Goal: Task Accomplishment & Management: Use online tool/utility

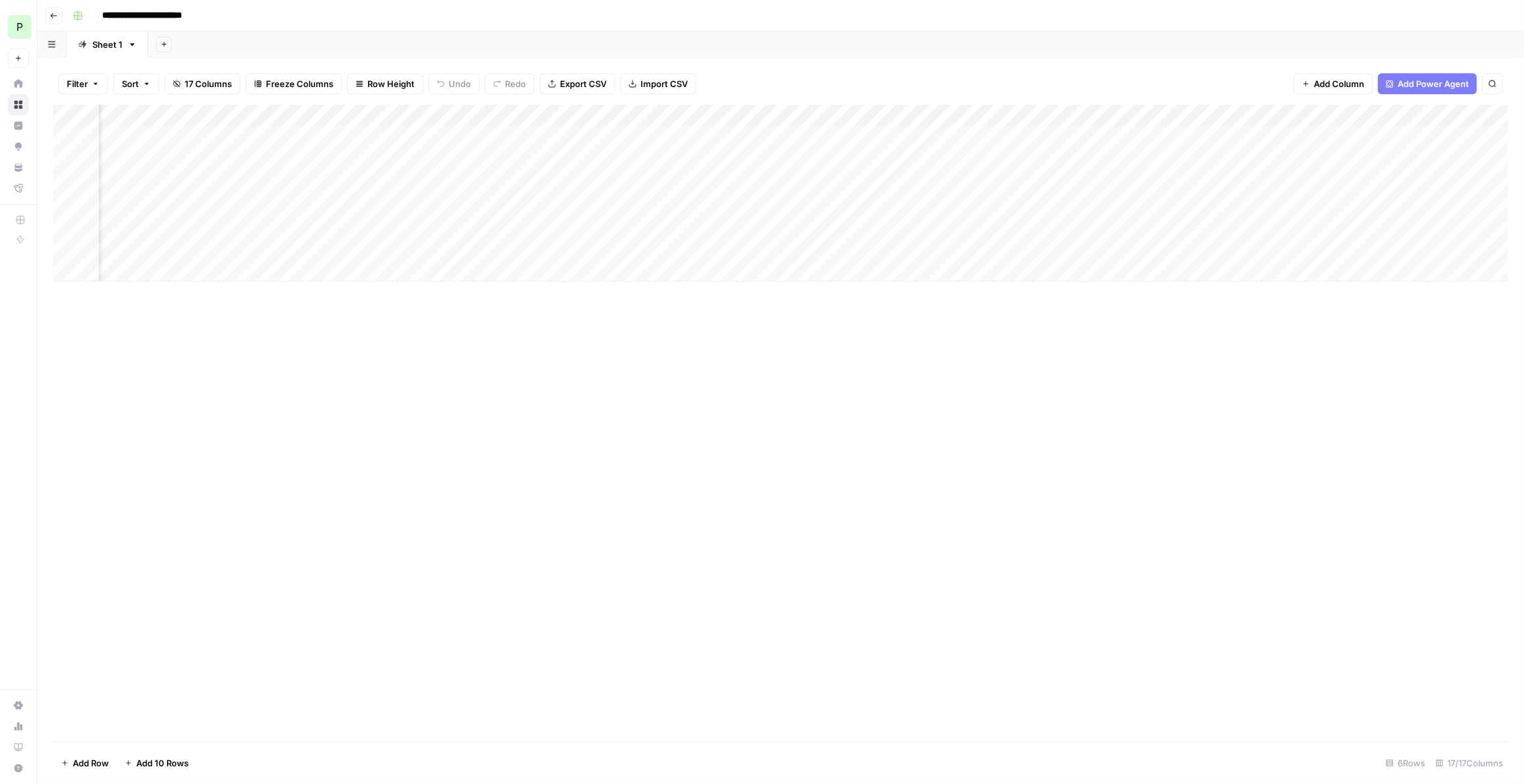
scroll to position [0, 563]
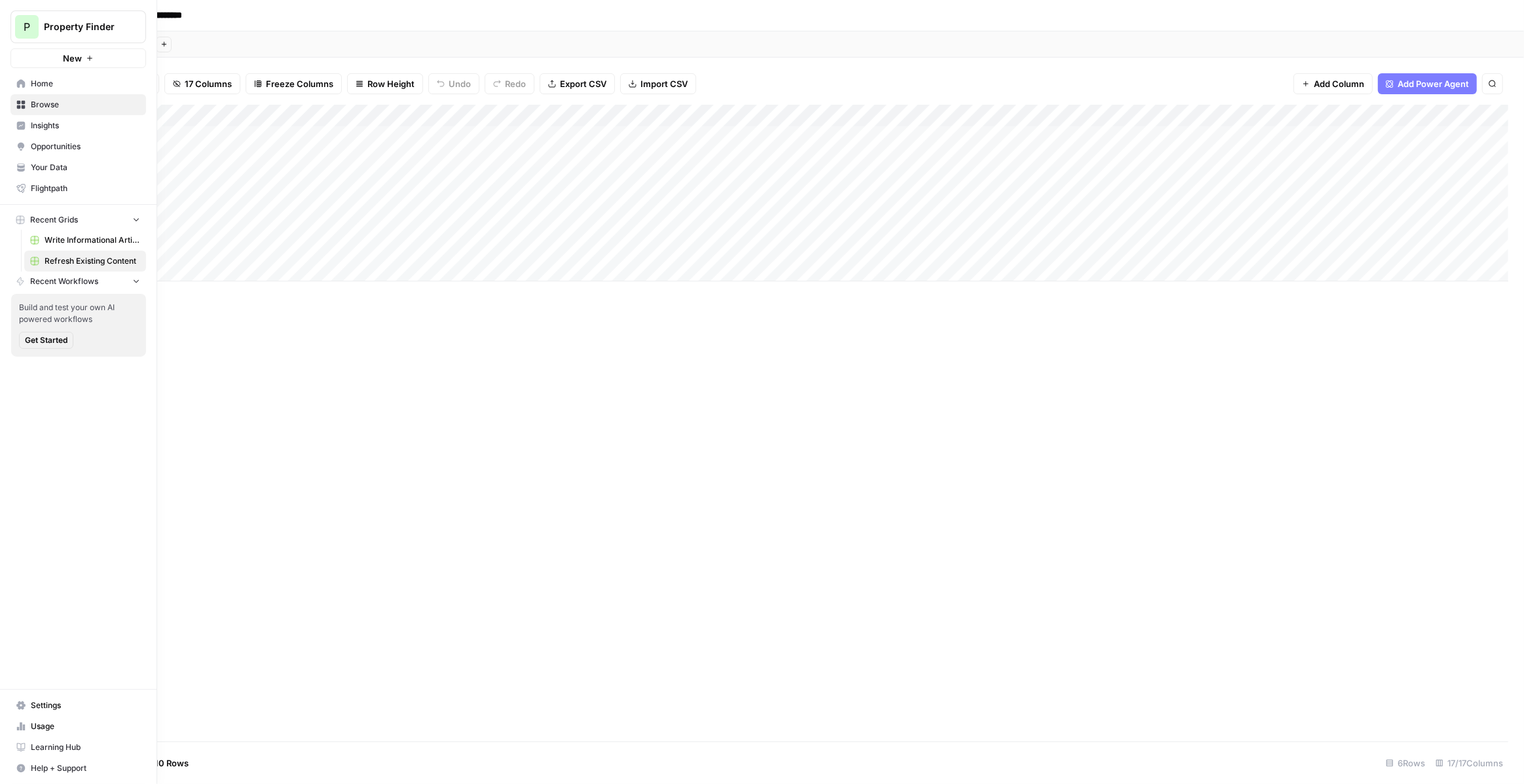
click at [66, 27] on span "Property Finder" at bounding box center [84, 27] width 80 height 13
click at [50, 62] on button "New" at bounding box center [78, 58] width 136 height 20
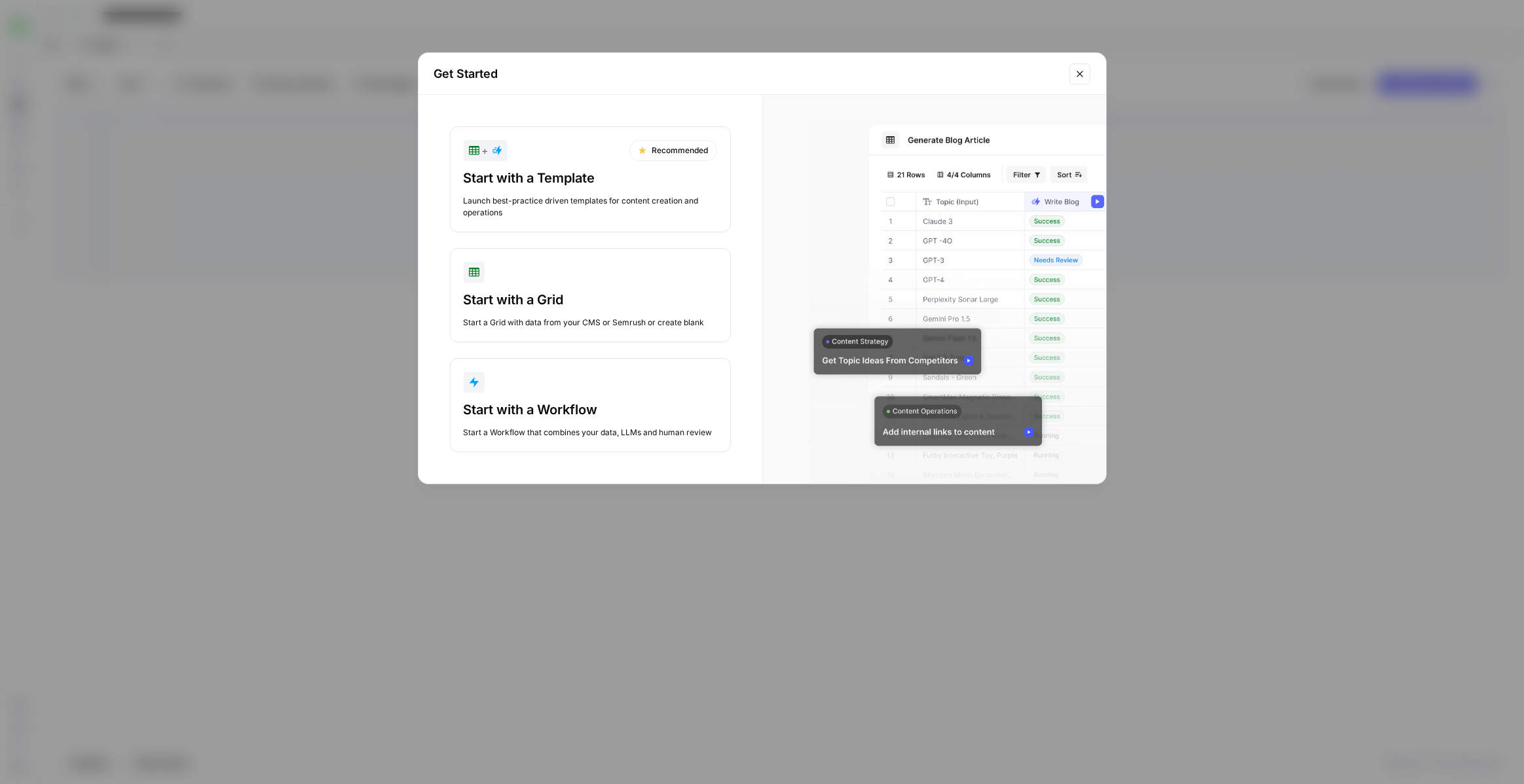
click at [543, 183] on div "Start with a Template" at bounding box center [591, 177] width 253 height 18
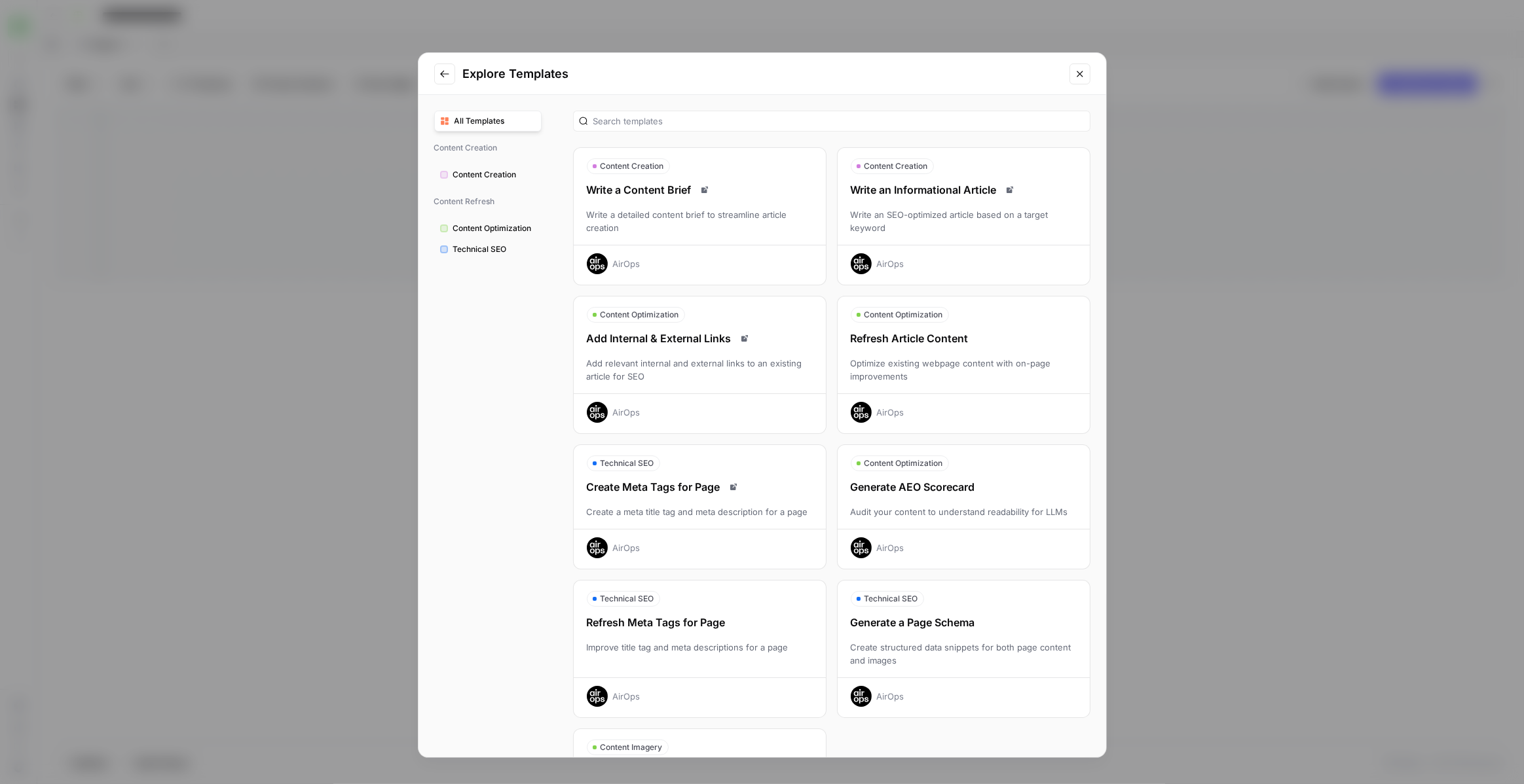
click at [955, 213] on div "Write an SEO-optimized article based on a target keyword" at bounding box center [963, 222] width 252 height 27
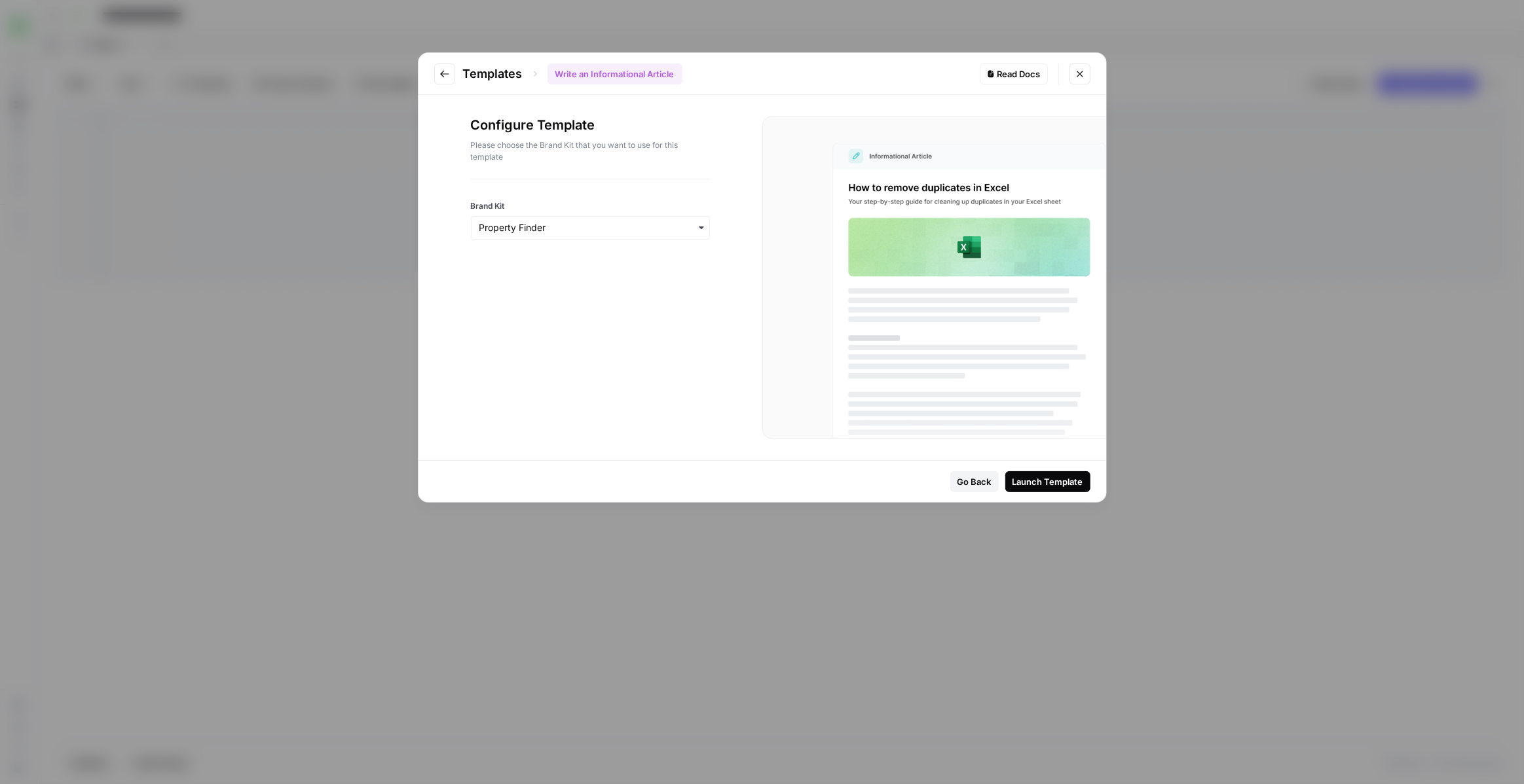
click at [698, 232] on icon "button" at bounding box center [701, 227] width 10 height 10
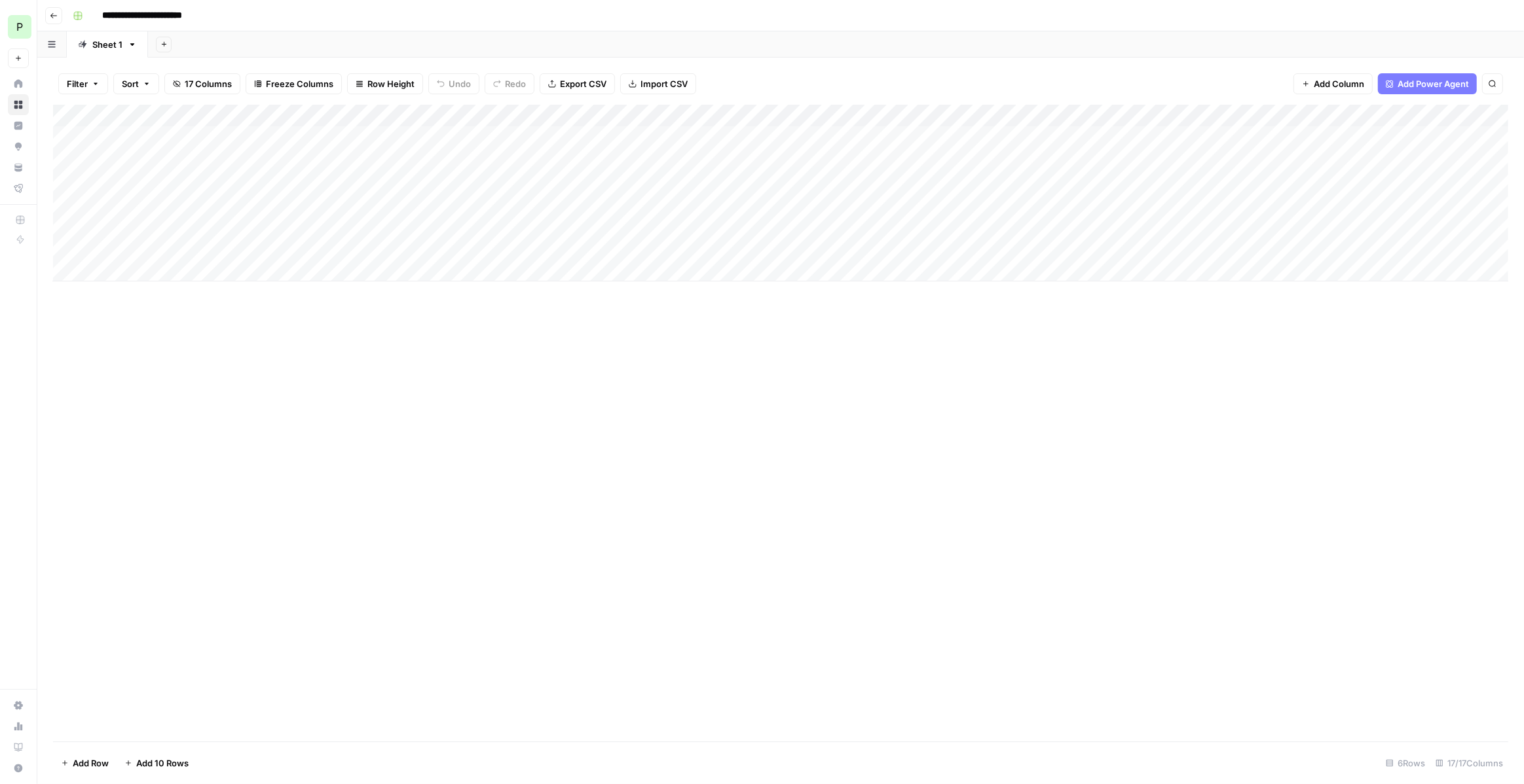
scroll to position [0, 0]
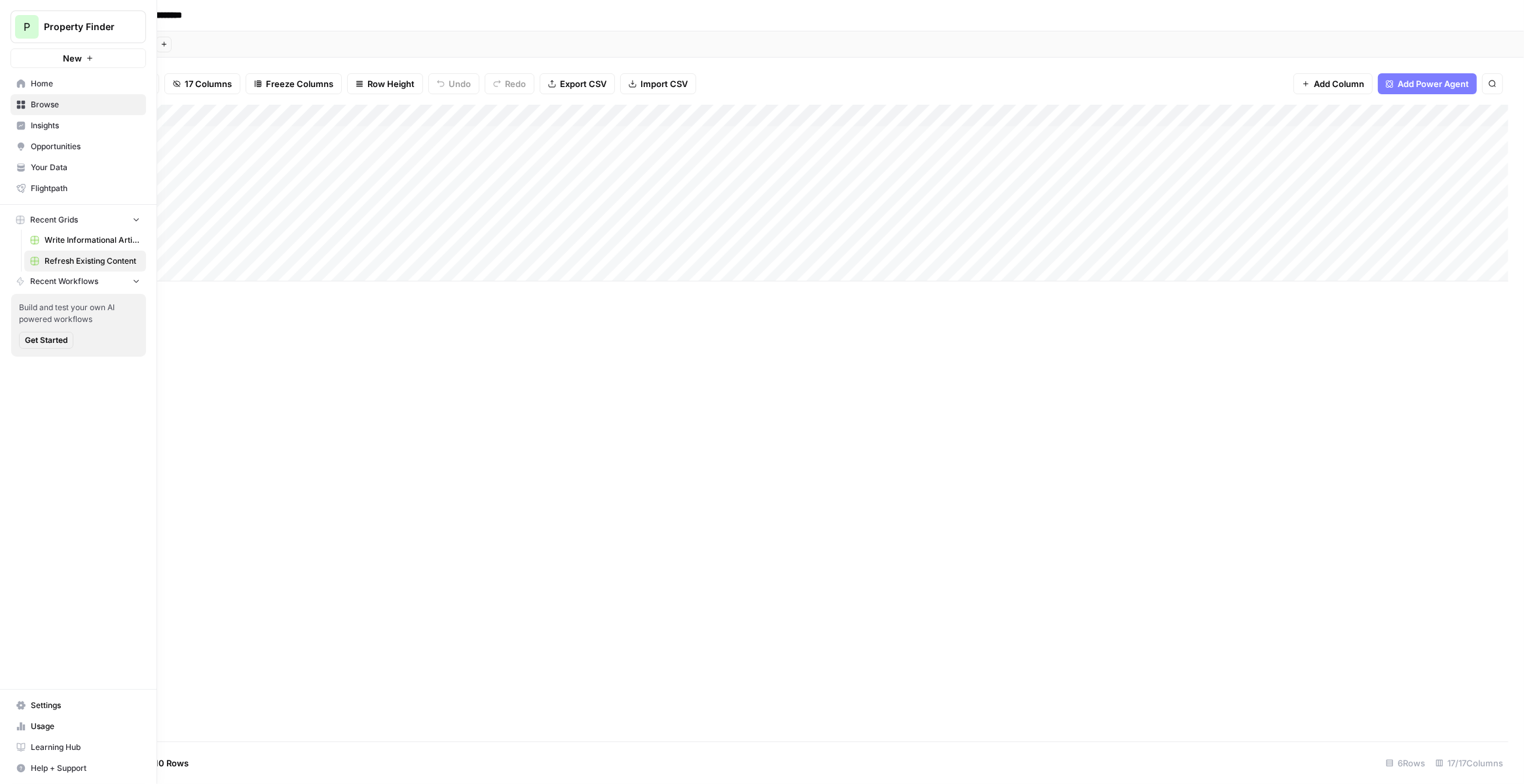
click at [71, 30] on span "Property Finder" at bounding box center [84, 27] width 80 height 13
click at [35, 68] on nav "Home Browse Insights Opportunities Your Data Flightpath" at bounding box center [78, 135] width 157 height 136
click at [35, 67] on button "New" at bounding box center [78, 58] width 136 height 20
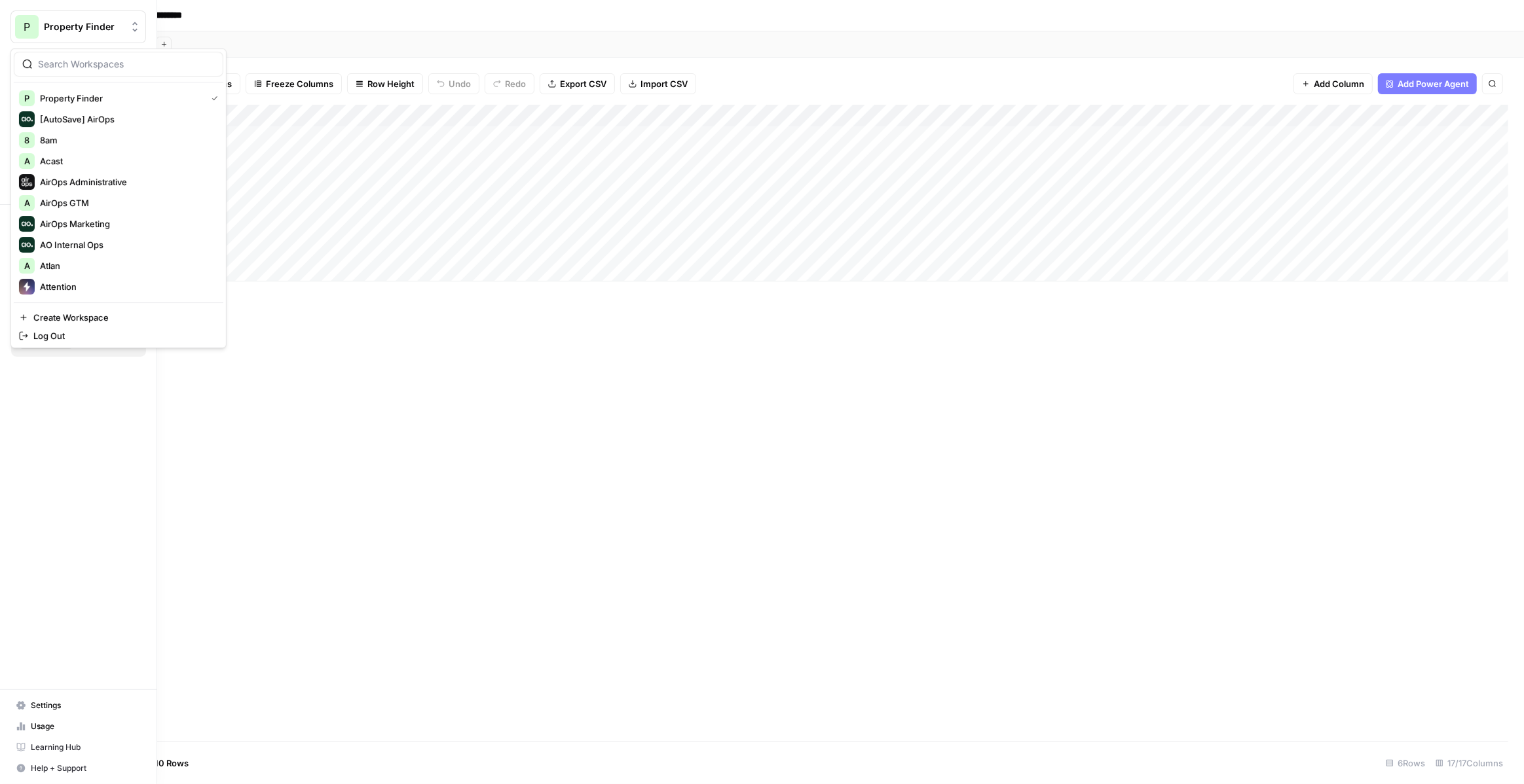
click at [24, 27] on span "P" at bounding box center [27, 27] width 7 height 15
click at [116, 323] on span "Create Workspace" at bounding box center [123, 317] width 180 height 13
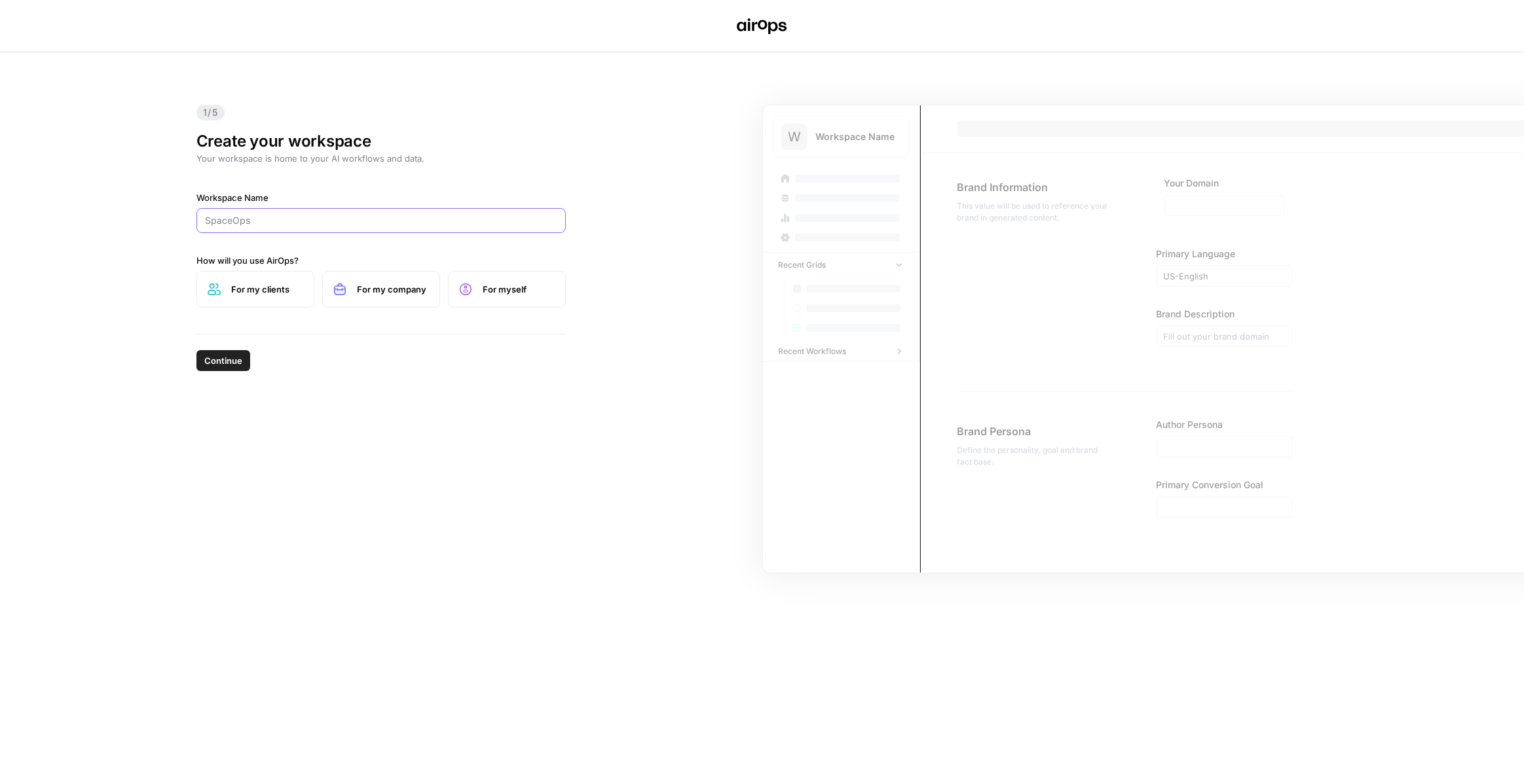
click at [324, 221] on input "Workspace Name" at bounding box center [381, 221] width 352 height 13
click at [312, 219] on input "Workspace Name" at bounding box center [381, 221] width 352 height 13
click at [317, 221] on input "Spell" at bounding box center [381, 221] width 352 height 13
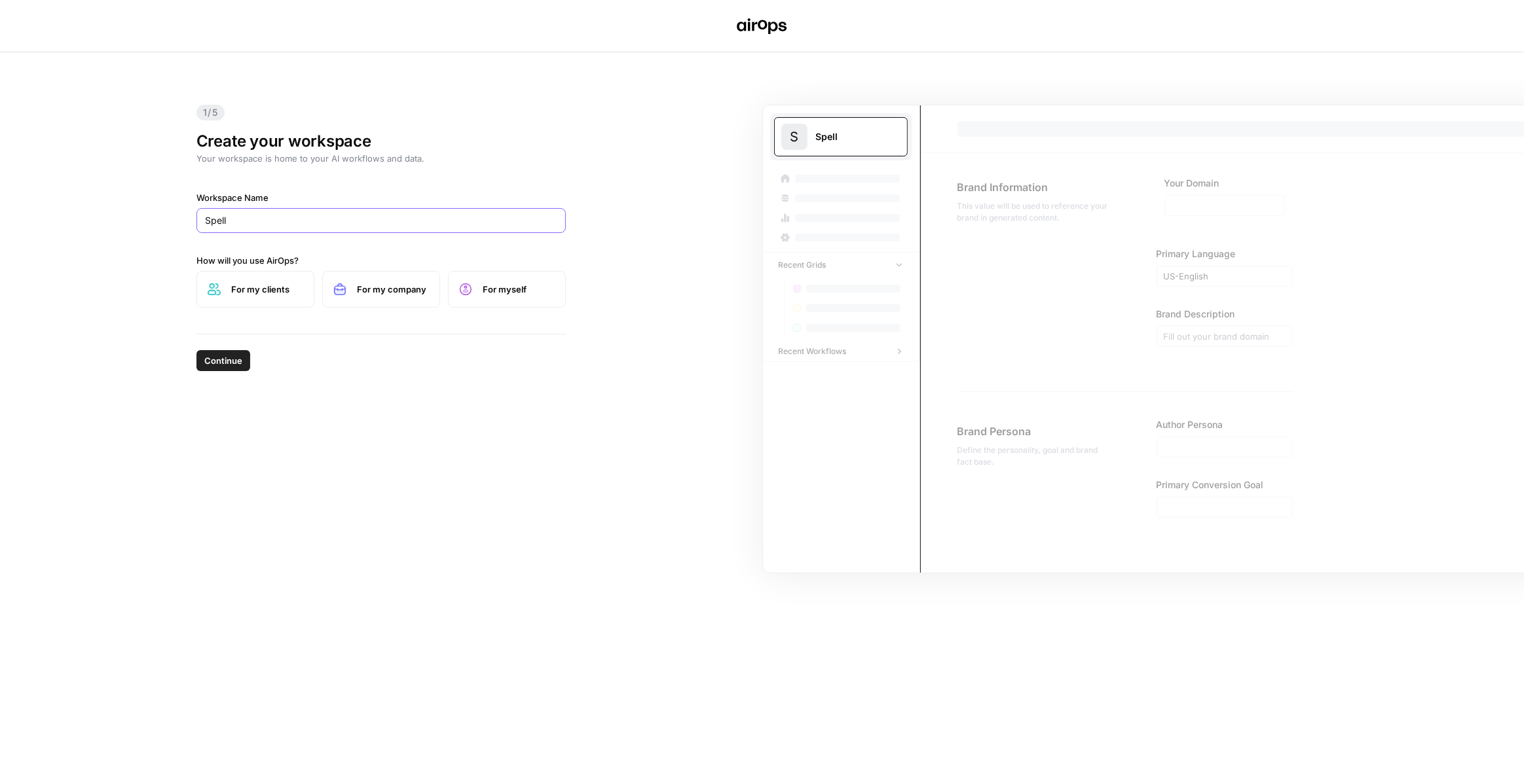
click at [317, 221] on input "Spell" at bounding box center [381, 221] width 352 height 13
click at [308, 223] on input "Spell" at bounding box center [381, 221] width 352 height 13
type input "Spellbook"
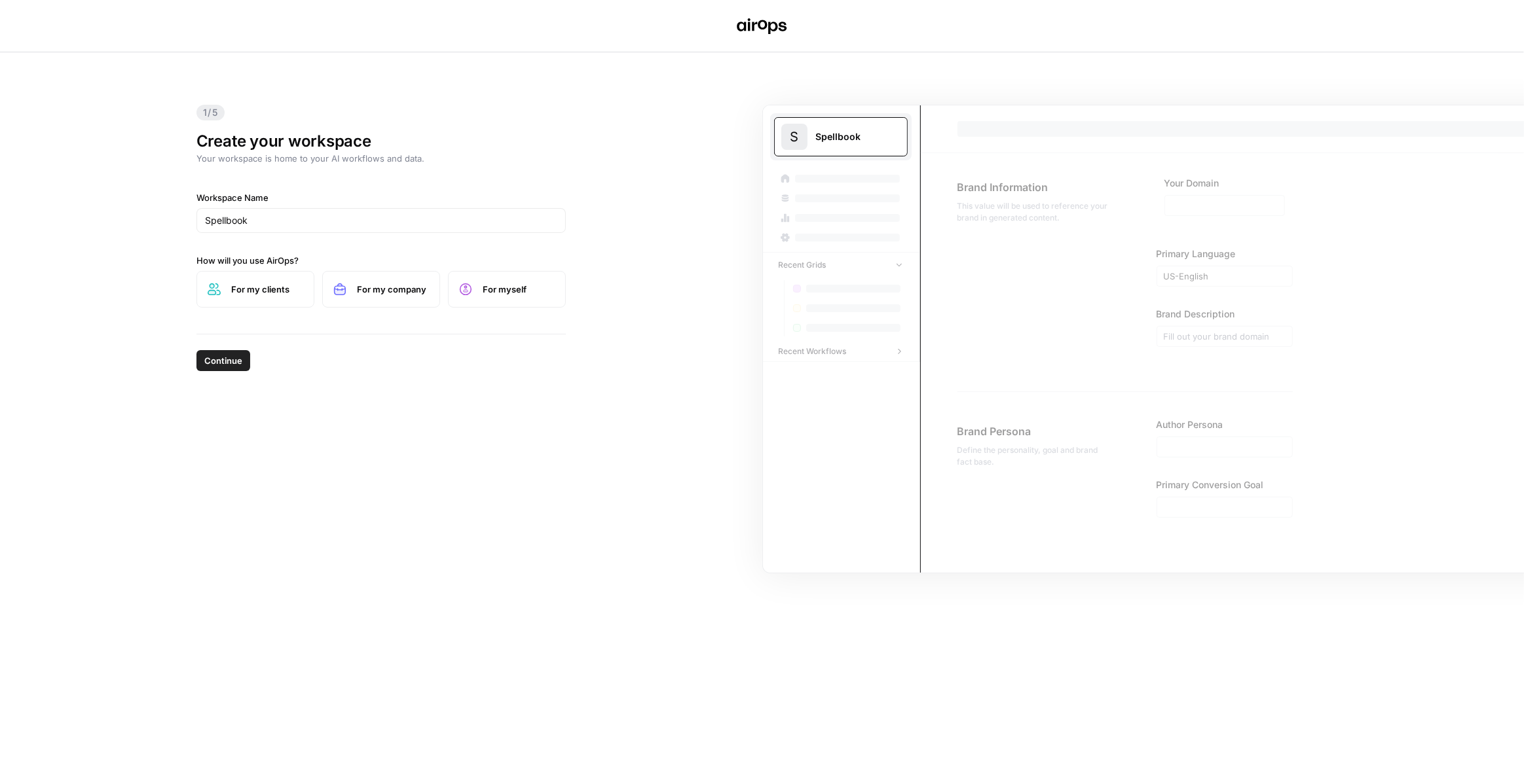
click at [371, 291] on span "For my company" at bounding box center [393, 289] width 72 height 13
click at [228, 362] on span "Continue" at bounding box center [223, 361] width 38 height 13
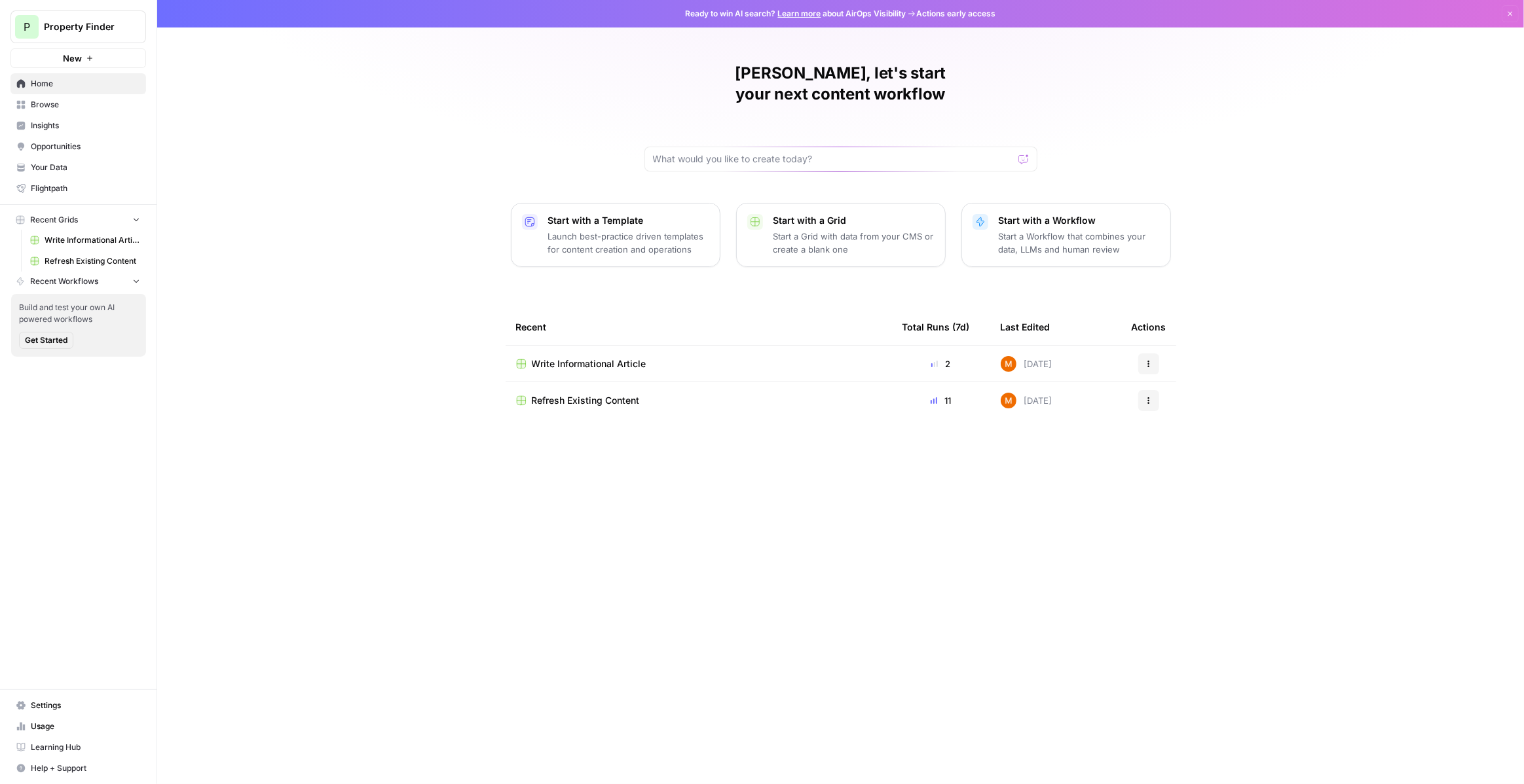
click at [591, 358] on span "Write Informational Article" at bounding box center [589, 364] width 115 height 13
click at [600, 394] on span "Refresh Existing Content" at bounding box center [586, 400] width 108 height 13
click at [85, 159] on link "Your Data" at bounding box center [78, 167] width 136 height 21
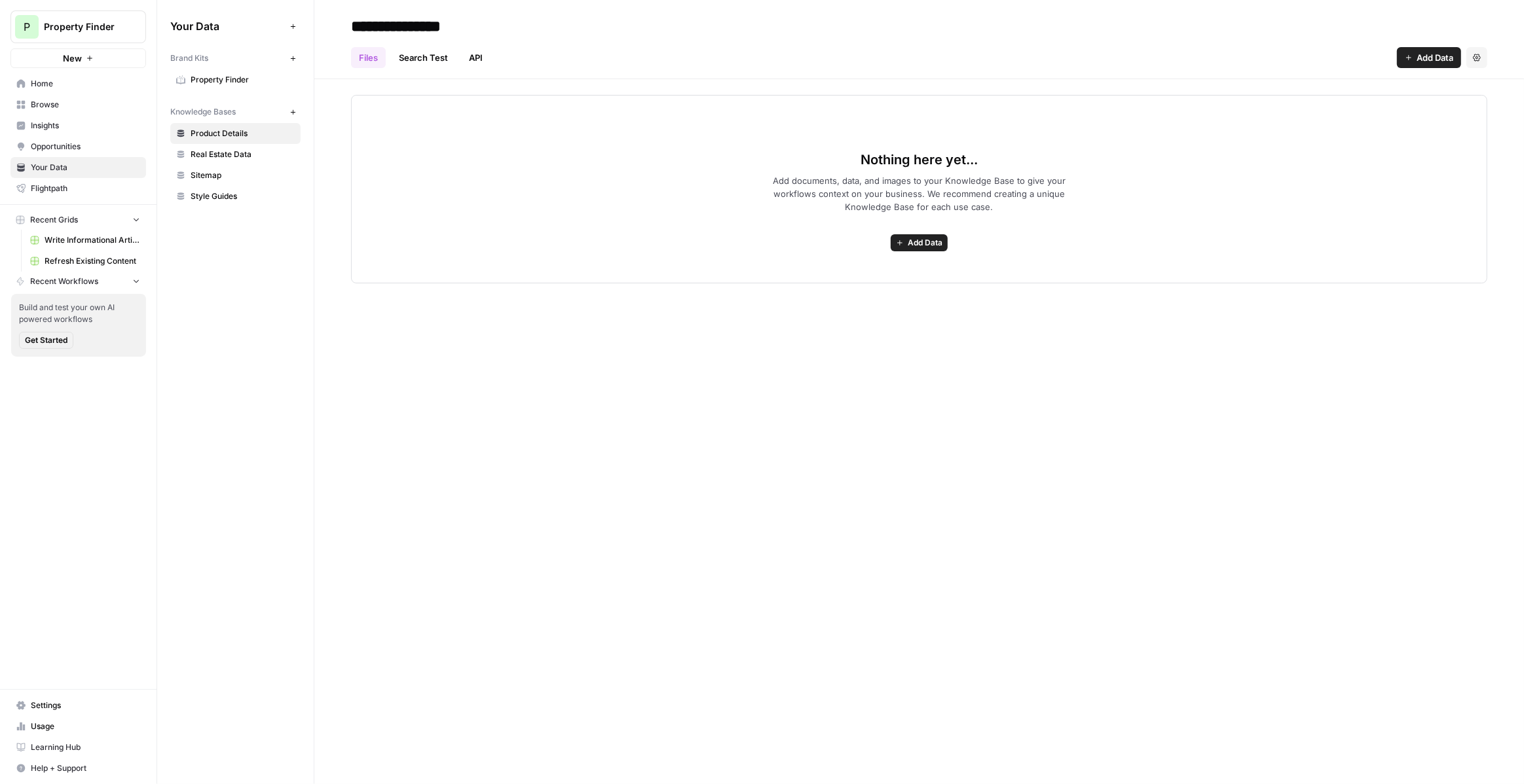
click at [236, 80] on span "Property Finder" at bounding box center [242, 80] width 104 height 12
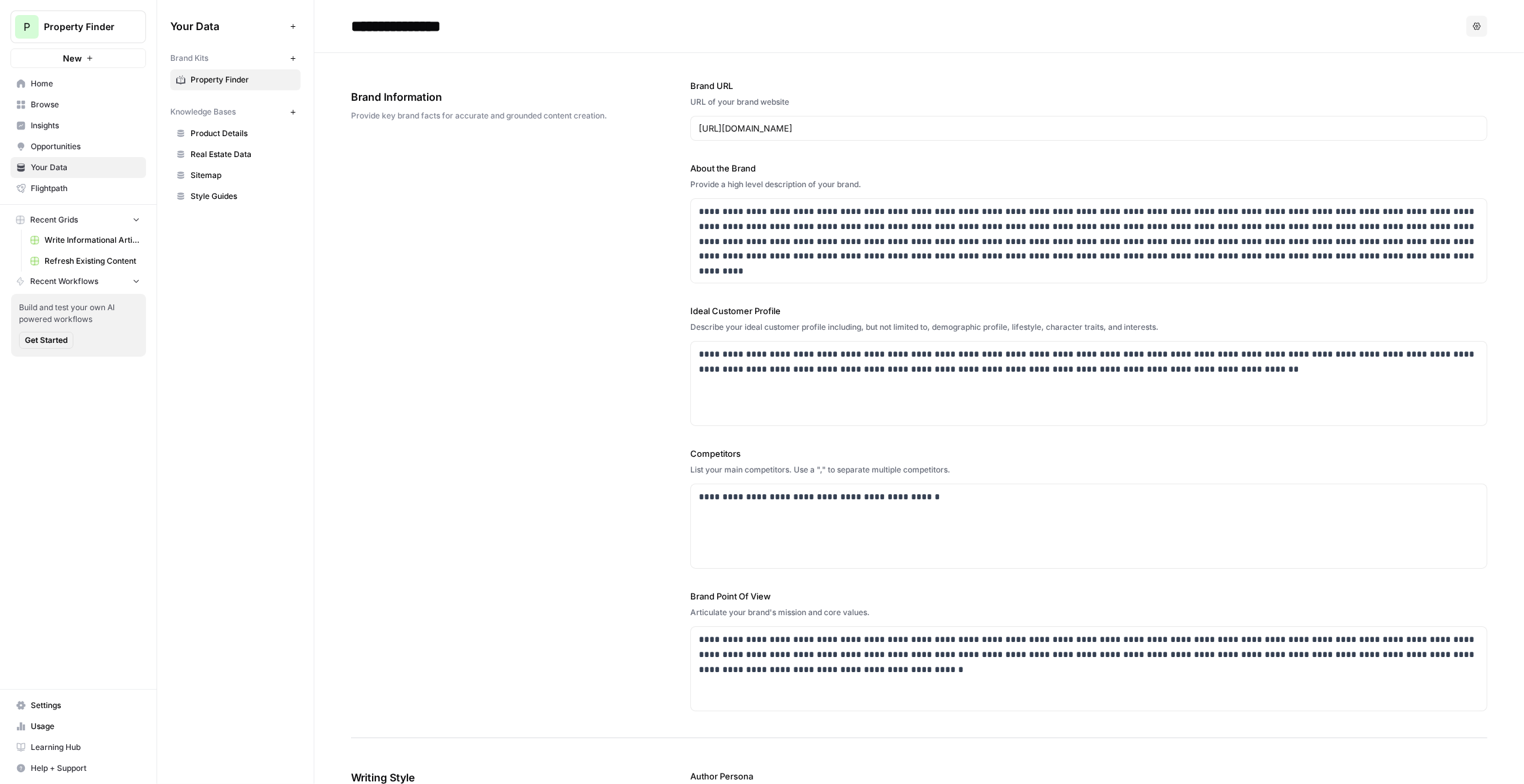
click at [251, 173] on span "Sitemap" at bounding box center [242, 175] width 104 height 12
